Goal: Find specific page/section: Find specific page/section

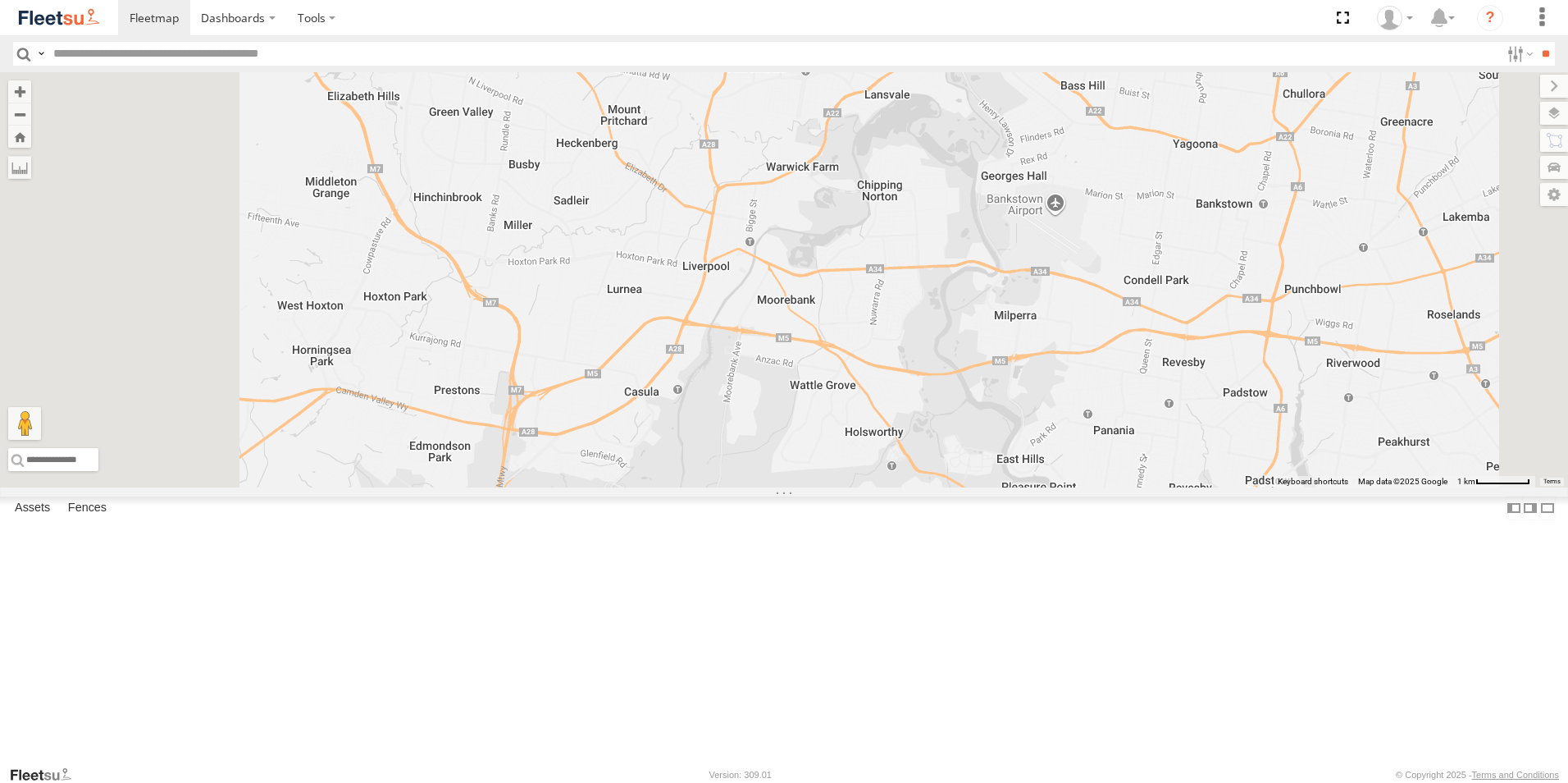
drag, startPoint x: 891, startPoint y: 542, endPoint x: 976, endPoint y: 378, distance: 184.7
click at [976, 378] on div at bounding box center [784, 280] width 1568 height 415
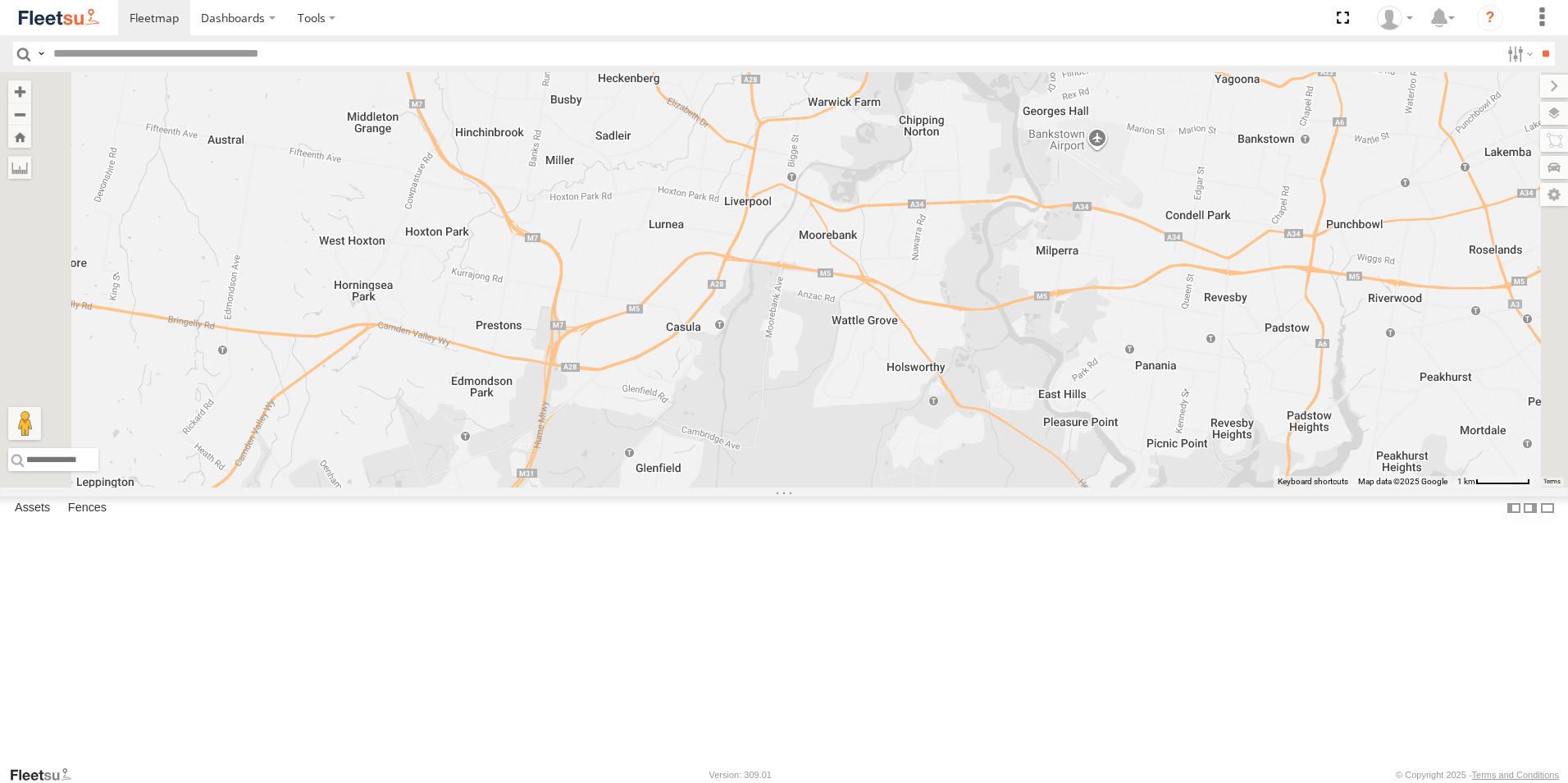
drag, startPoint x: 748, startPoint y: 545, endPoint x: 862, endPoint y: 358, distance: 219.0
click at [843, 377] on div at bounding box center [784, 280] width 1568 height 415
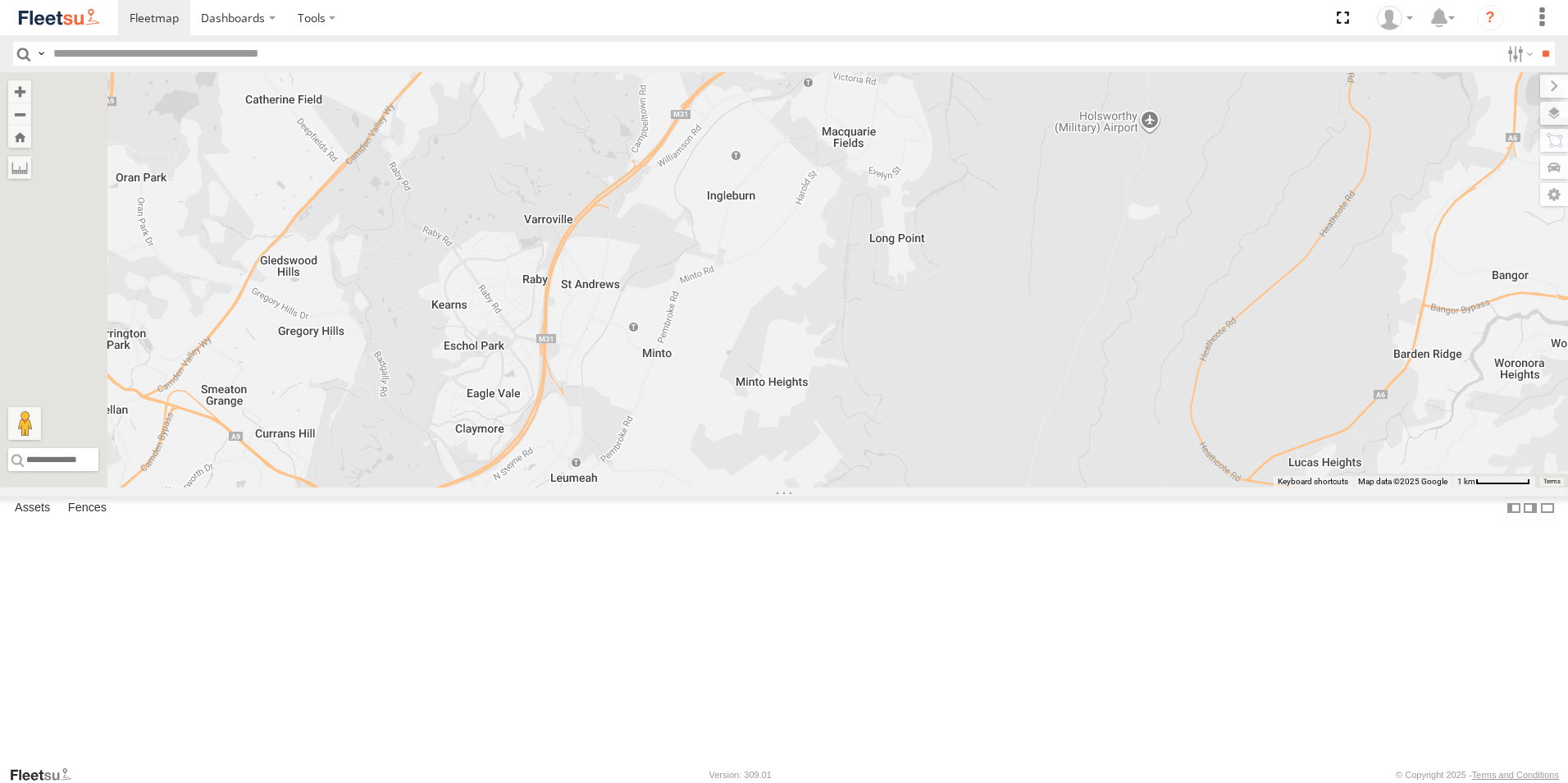
drag, startPoint x: 774, startPoint y: 478, endPoint x: 878, endPoint y: 351, distance: 164.1
click at [868, 368] on div at bounding box center [784, 280] width 1568 height 415
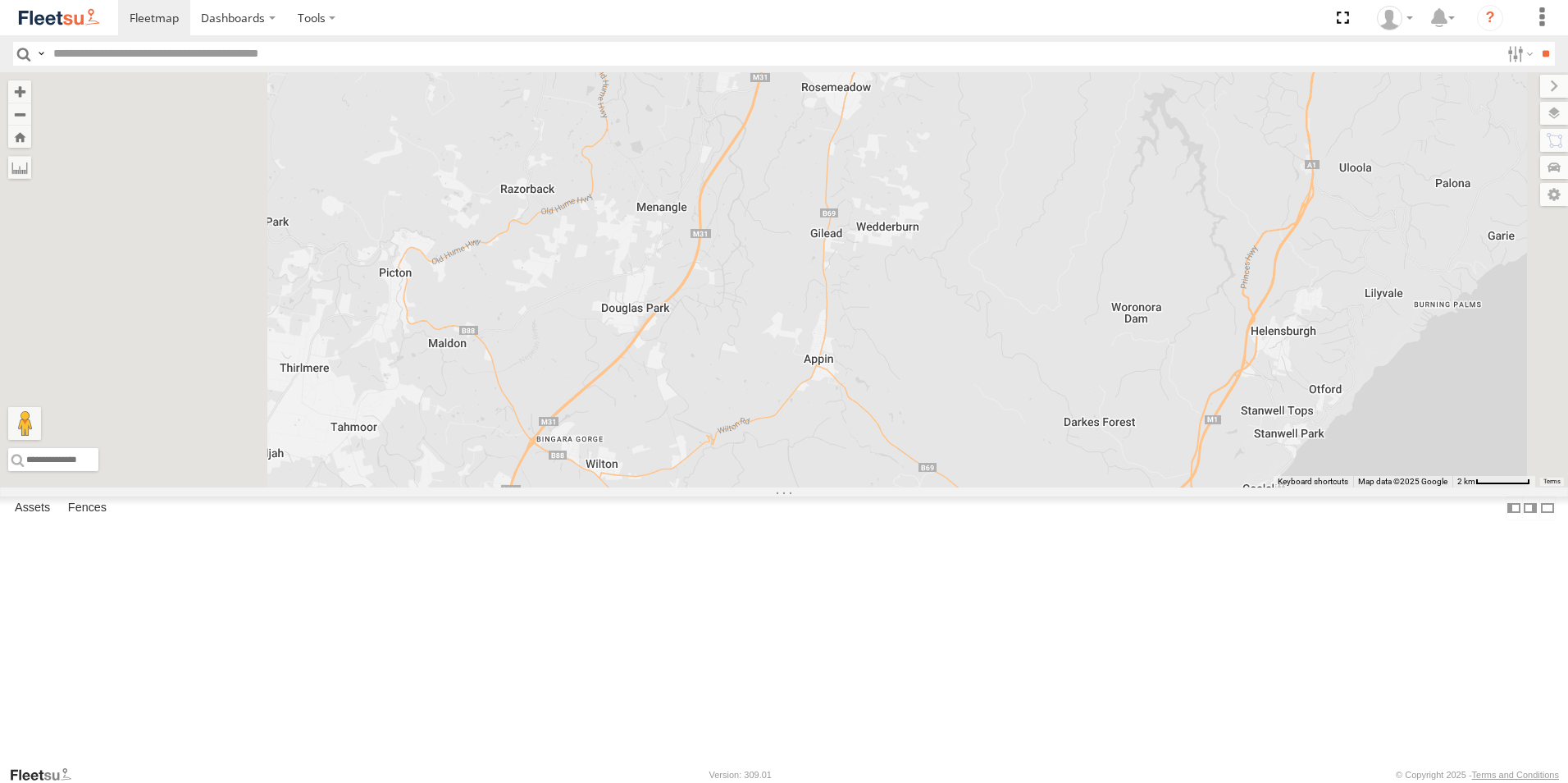
drag, startPoint x: 765, startPoint y: 494, endPoint x: 1024, endPoint y: 201, distance: 391.1
click at [1024, 201] on div at bounding box center [784, 280] width 1568 height 415
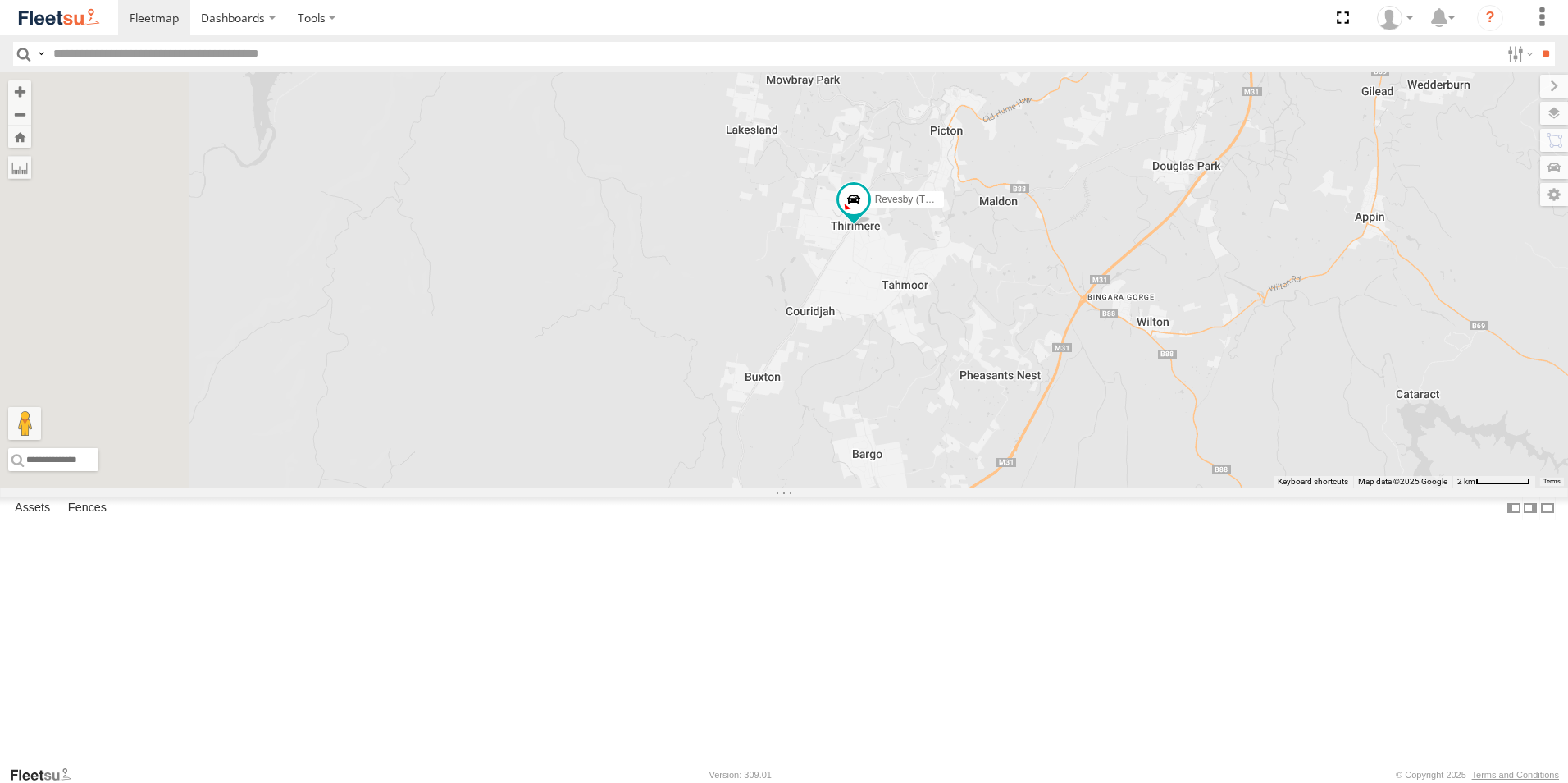
drag, startPoint x: 982, startPoint y: 280, endPoint x: 919, endPoint y: 200, distance: 101.8
click at [919, 200] on div "Revesby (T07 - [PERSON_NAME])" at bounding box center [784, 280] width 1568 height 415
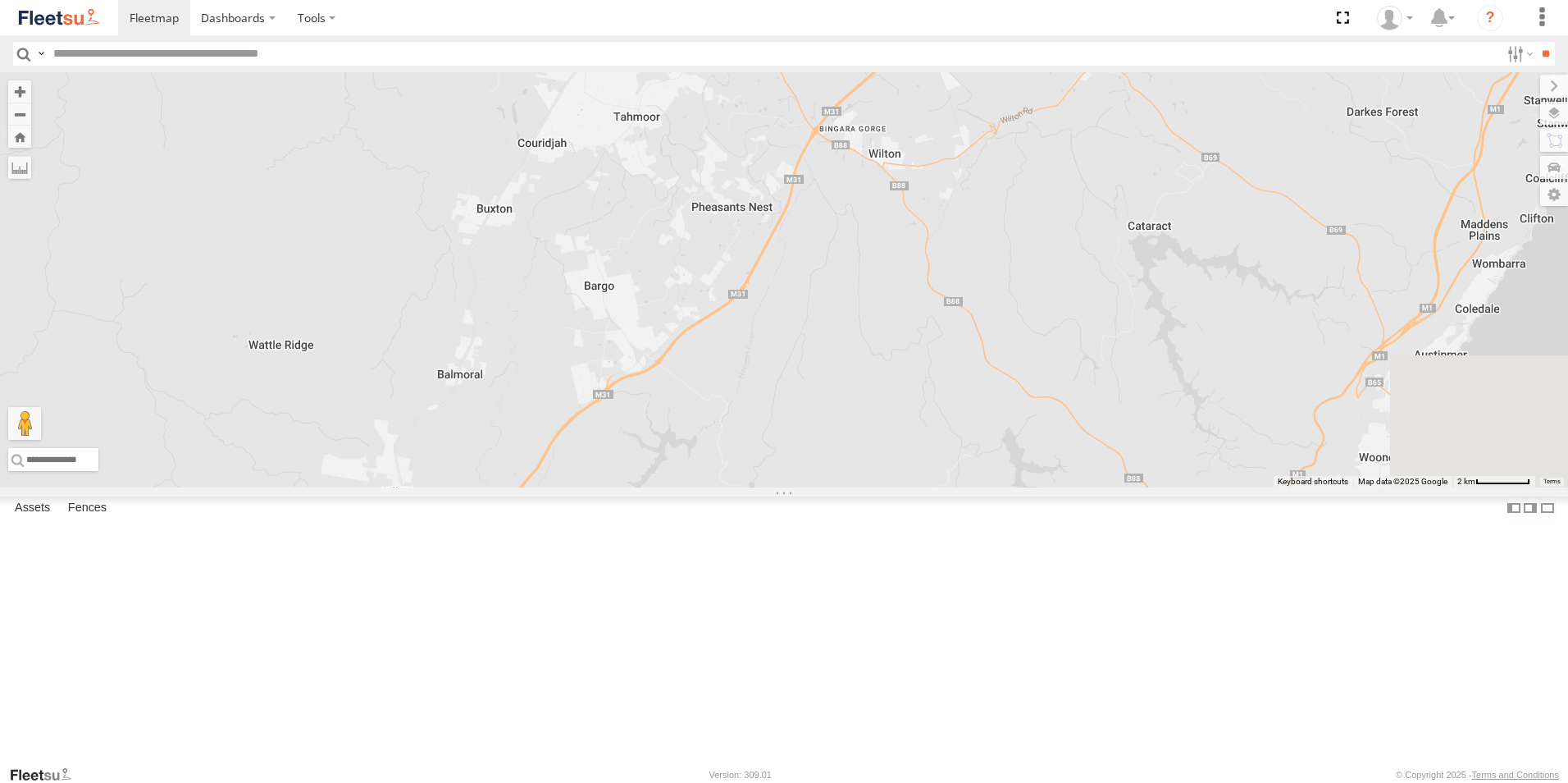
drag, startPoint x: 887, startPoint y: 255, endPoint x: 830, endPoint y: 312, distance: 80.6
click at [831, 312] on div "Revesby (T07 - [PERSON_NAME])" at bounding box center [784, 280] width 1568 height 415
